Goal: Ask a question

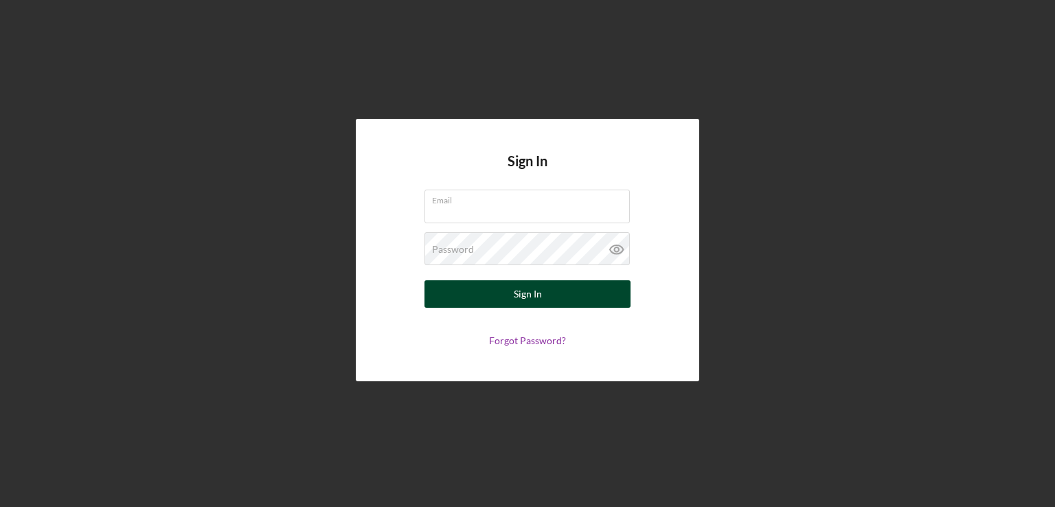
type input "[PERSON_NAME][EMAIL_ADDRESS][DOMAIN_NAME]"
click at [546, 302] on button "Sign In" at bounding box center [527, 293] width 206 height 27
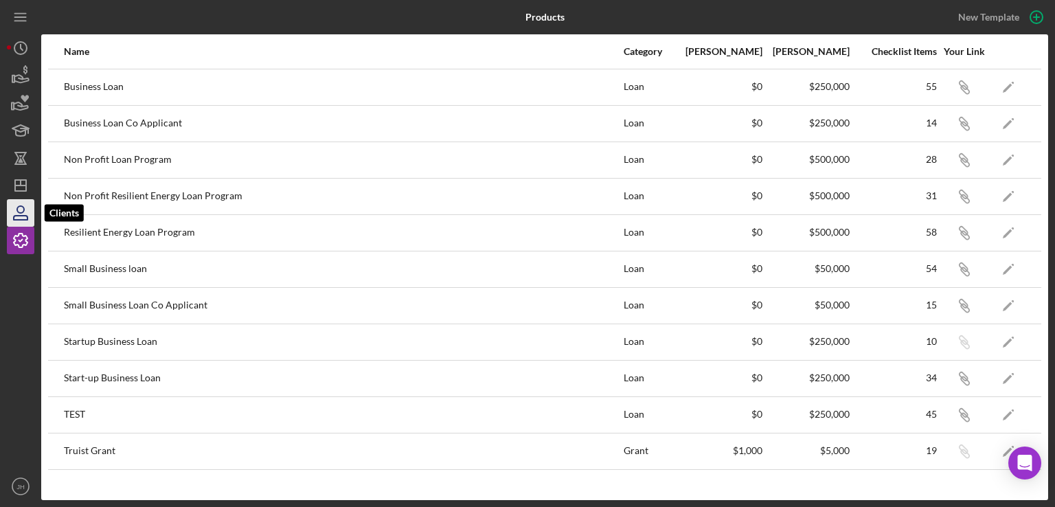
click at [22, 210] on icon "button" at bounding box center [20, 213] width 34 height 34
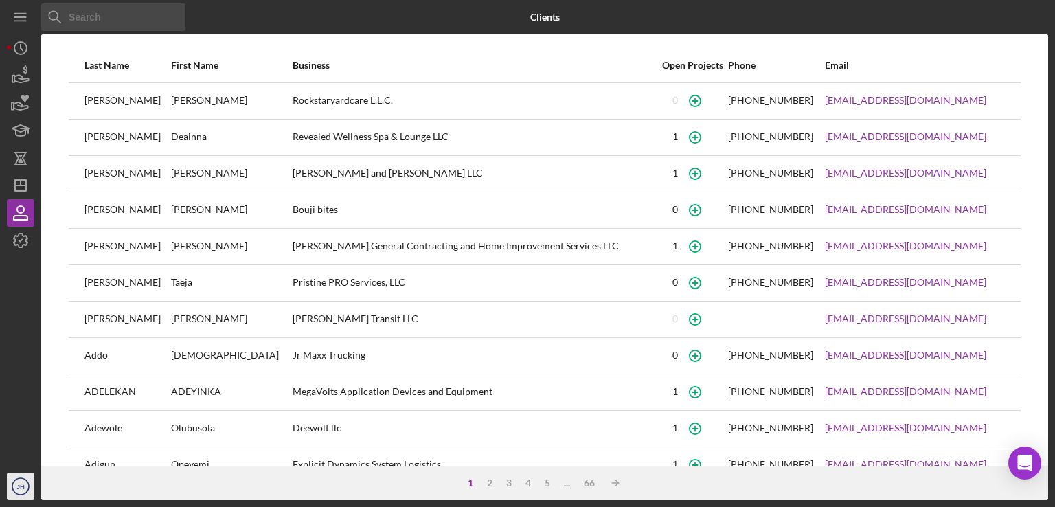
click at [27, 477] on icon "JH" at bounding box center [20, 486] width 27 height 34
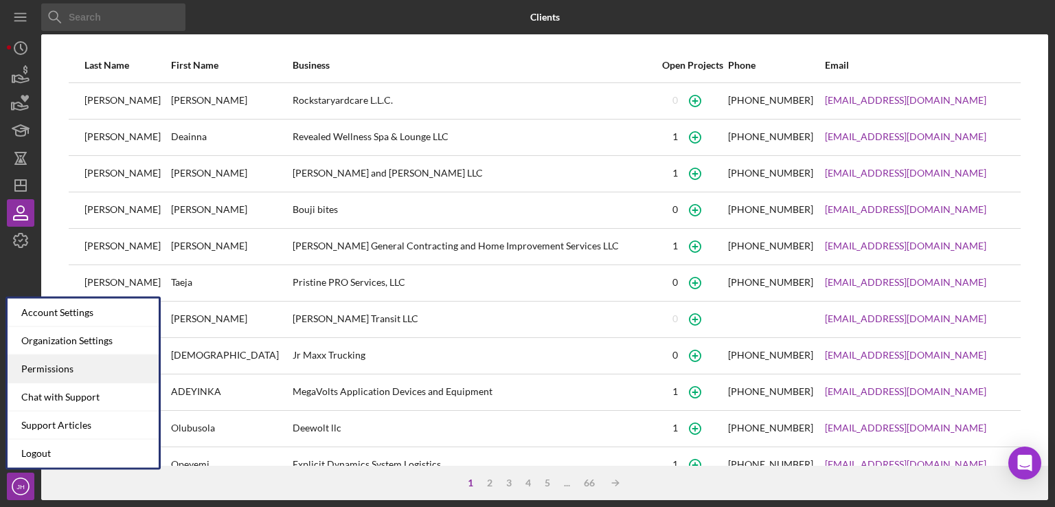
click at [51, 367] on div "Permissions" at bounding box center [83, 369] width 151 height 28
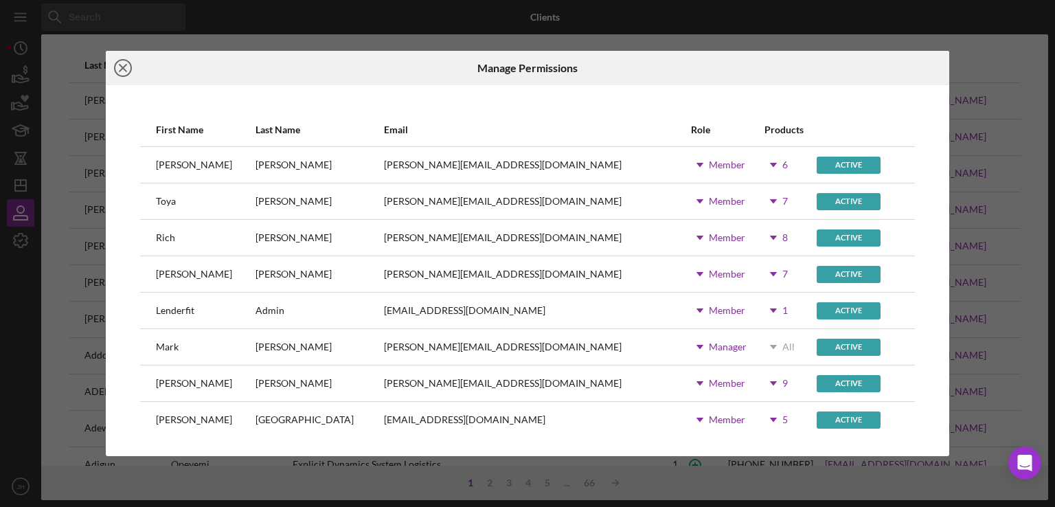
click at [118, 65] on icon "Icon/Close" at bounding box center [123, 68] width 34 height 34
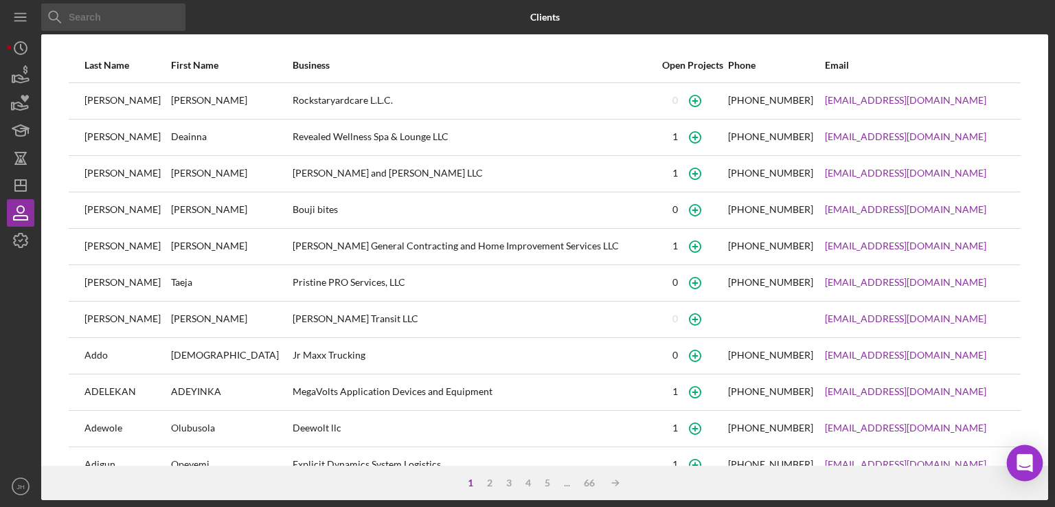
click at [1030, 463] on icon "Open Intercom Messenger" at bounding box center [1025, 463] width 16 height 18
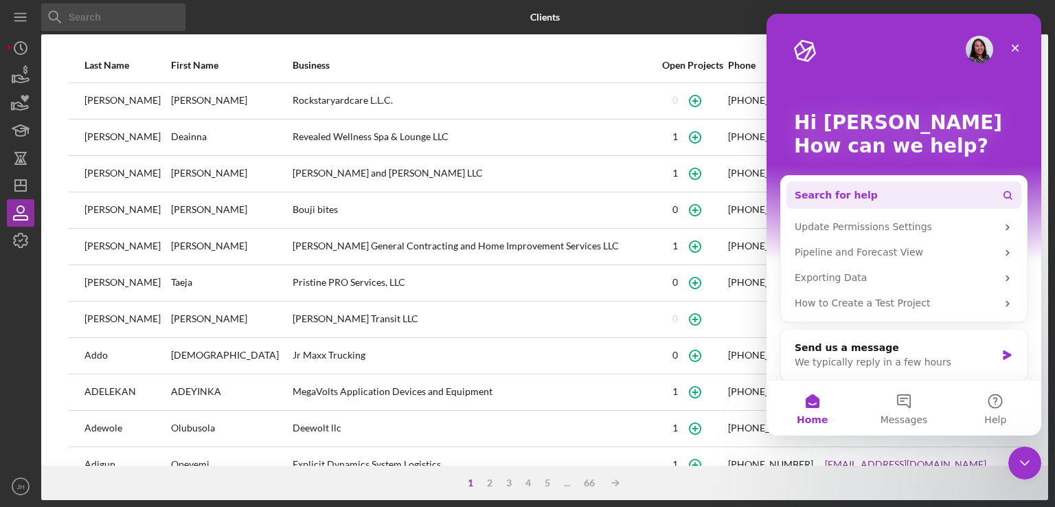
click at [850, 199] on span "Search for help" at bounding box center [836, 195] width 83 height 14
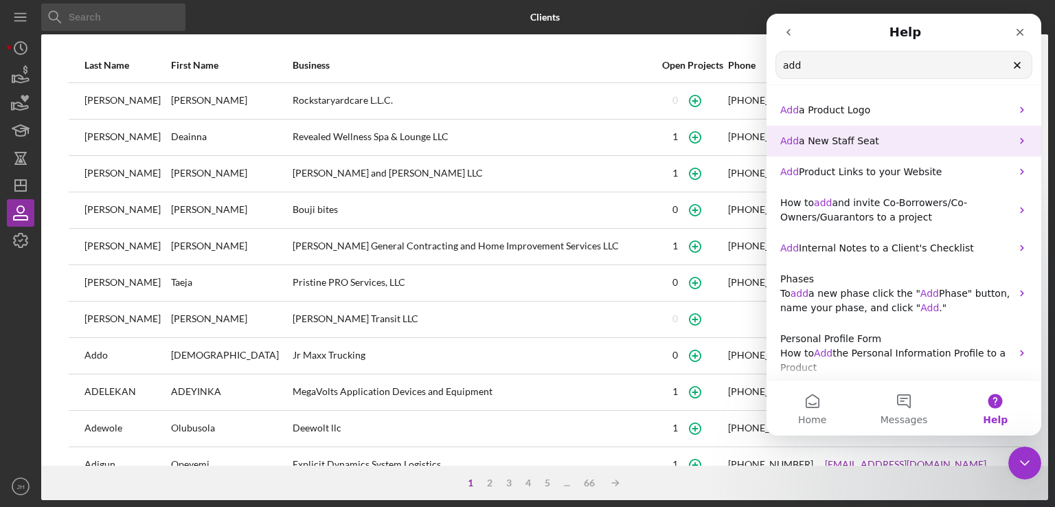
type input "add"
click at [995, 141] on p "Add a New Staff Seat" at bounding box center [895, 141] width 231 height 14
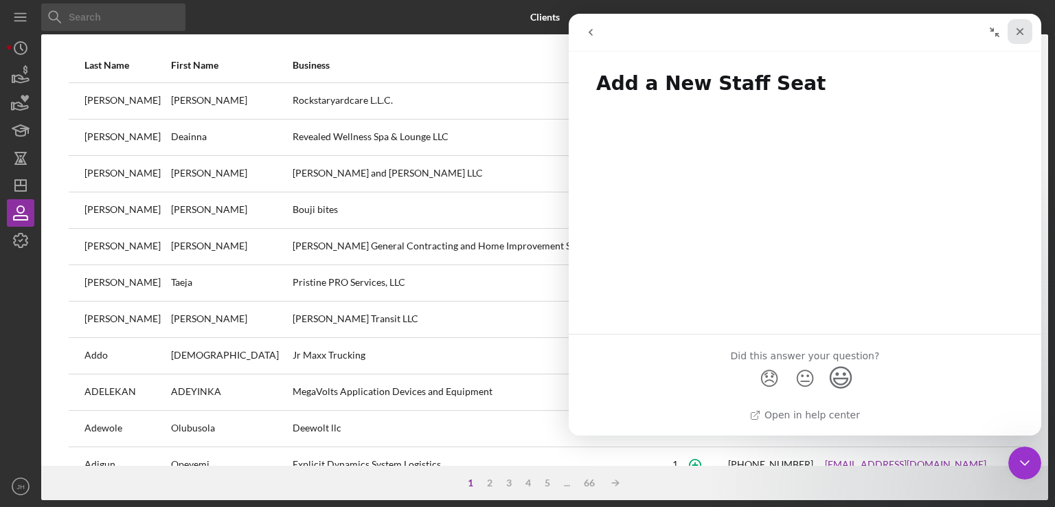
click at [1027, 33] on div "Close" at bounding box center [1020, 31] width 25 height 25
